Goal: Check status: Check status

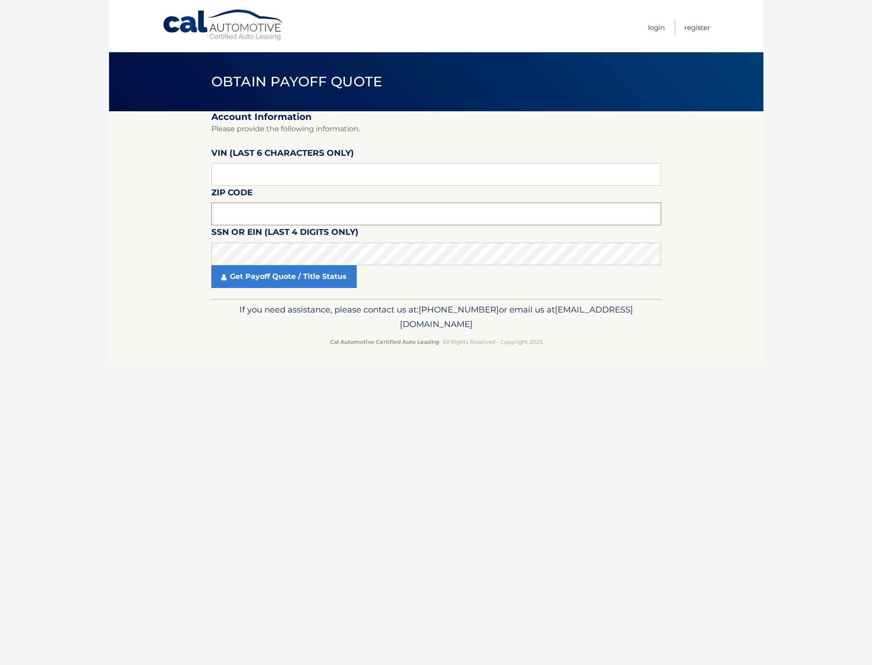
click at [264, 216] on input "text" at bounding box center [436, 214] width 450 height 23
type input "19138"
click at [276, 272] on link "Get Payoff Quote / Title Status" at bounding box center [283, 276] width 145 height 23
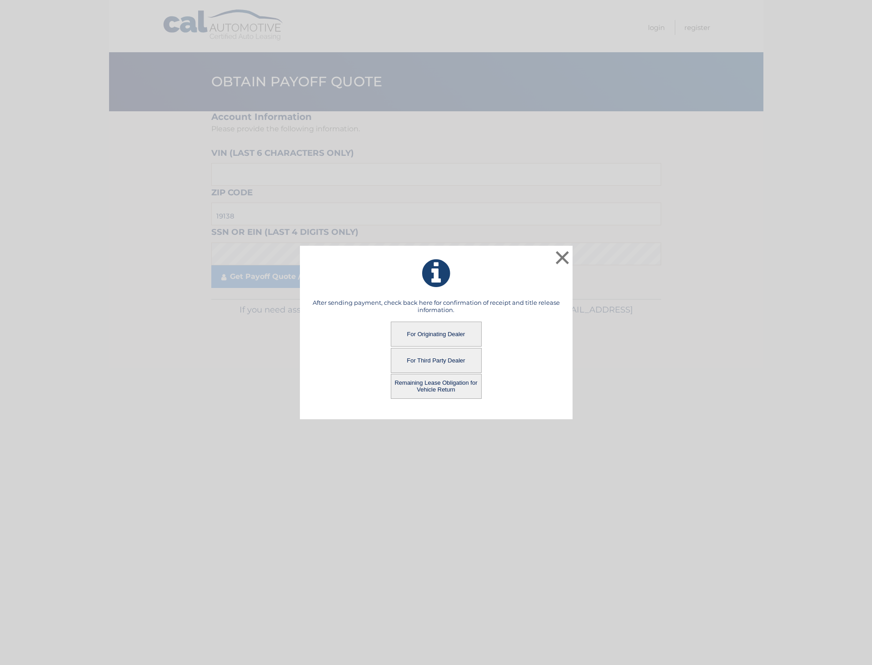
click at [410, 328] on button "For Originating Dealer" at bounding box center [436, 334] width 91 height 25
click at [431, 330] on button "For Originating Dealer" at bounding box center [436, 334] width 91 height 25
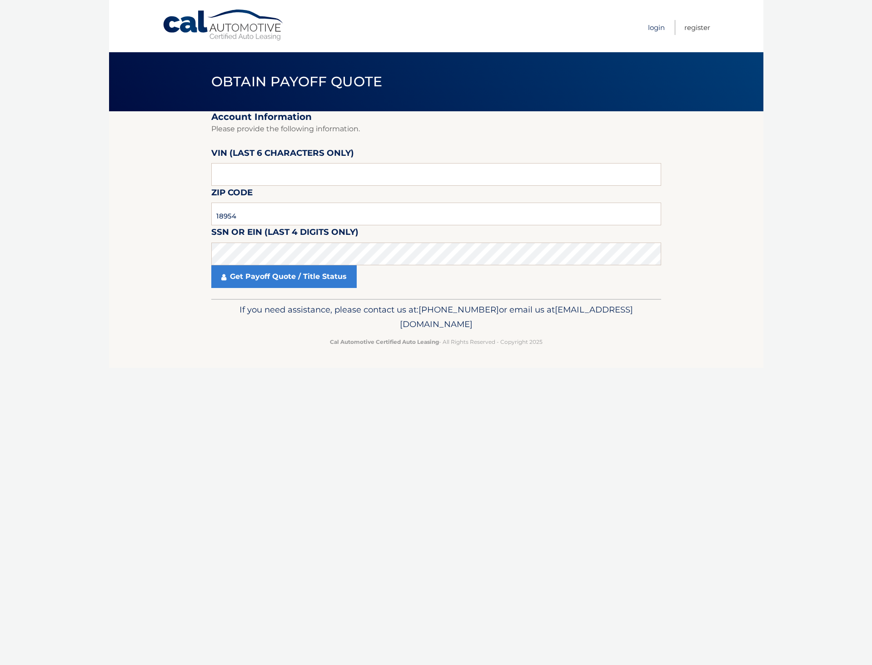
click at [659, 28] on link "Login" at bounding box center [656, 27] width 17 height 15
click at [258, 211] on input "text" at bounding box center [436, 214] width 450 height 23
type input "19138"
click at [298, 272] on link "Get Payoff Quote / Title Status" at bounding box center [283, 276] width 145 height 23
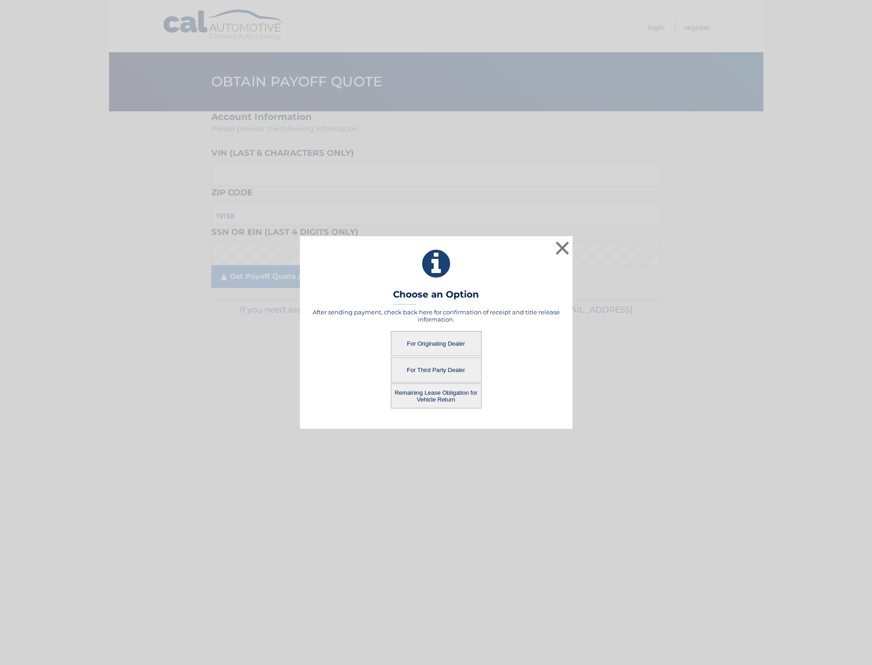
click at [451, 340] on button "For Originating Dealer" at bounding box center [436, 343] width 91 height 25
click at [440, 336] on button "For Originating Dealer" at bounding box center [436, 343] width 91 height 25
click at [445, 391] on button "Remaining Lease Obligation for Vehicle Return" at bounding box center [436, 395] width 91 height 25
click at [439, 394] on button "Remaining Lease Obligation for Vehicle Return" at bounding box center [436, 395] width 91 height 25
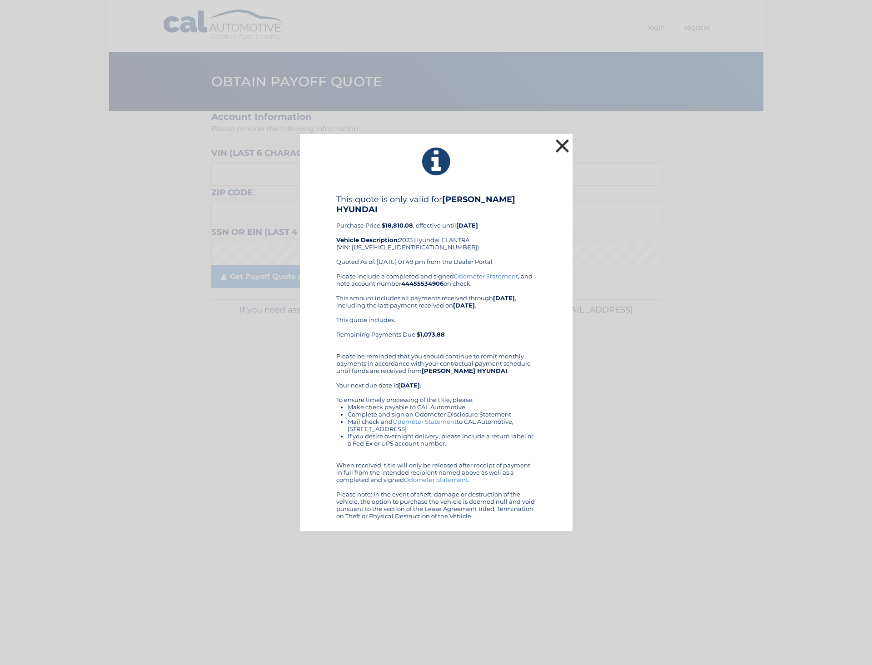
click at [560, 140] on button "×" at bounding box center [562, 146] width 18 height 18
